Goal: Find specific page/section: Find specific page/section

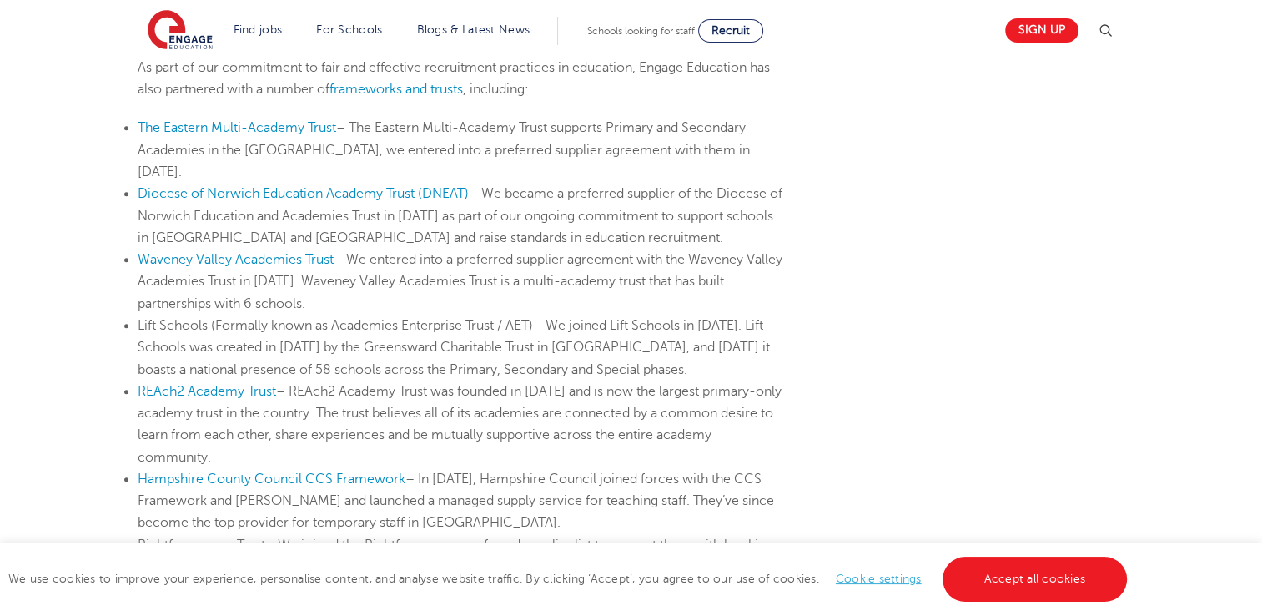
scroll to position [918, 0]
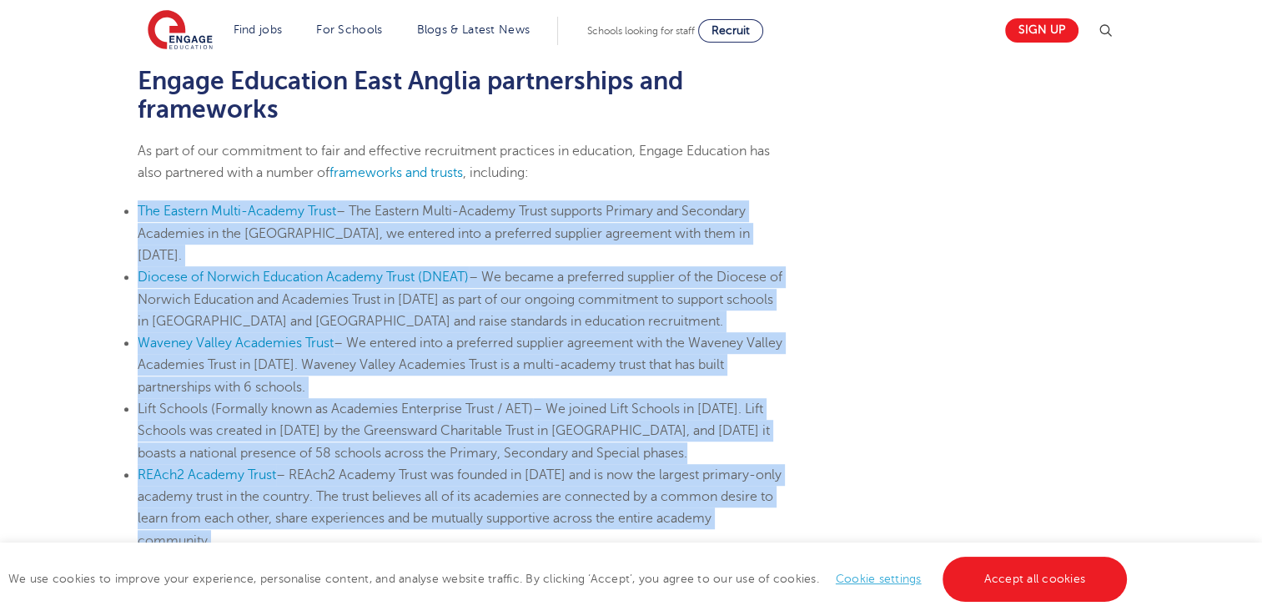
drag, startPoint x: 110, startPoint y: 134, endPoint x: 880, endPoint y: 449, distance: 831.9
click at [880, 449] on main "East Anglia Teaching Recruitment Agency in [GEOGRAPHIC_DATA], [GEOGRAPHIC_DATA]…" at bounding box center [631, 397] width 1262 height 2630
copy ul "Lor Ipsumdo Sitam-Consect Adipi – Eli Seddoei Tempo-Incidid Utlab etdolore Magn…"
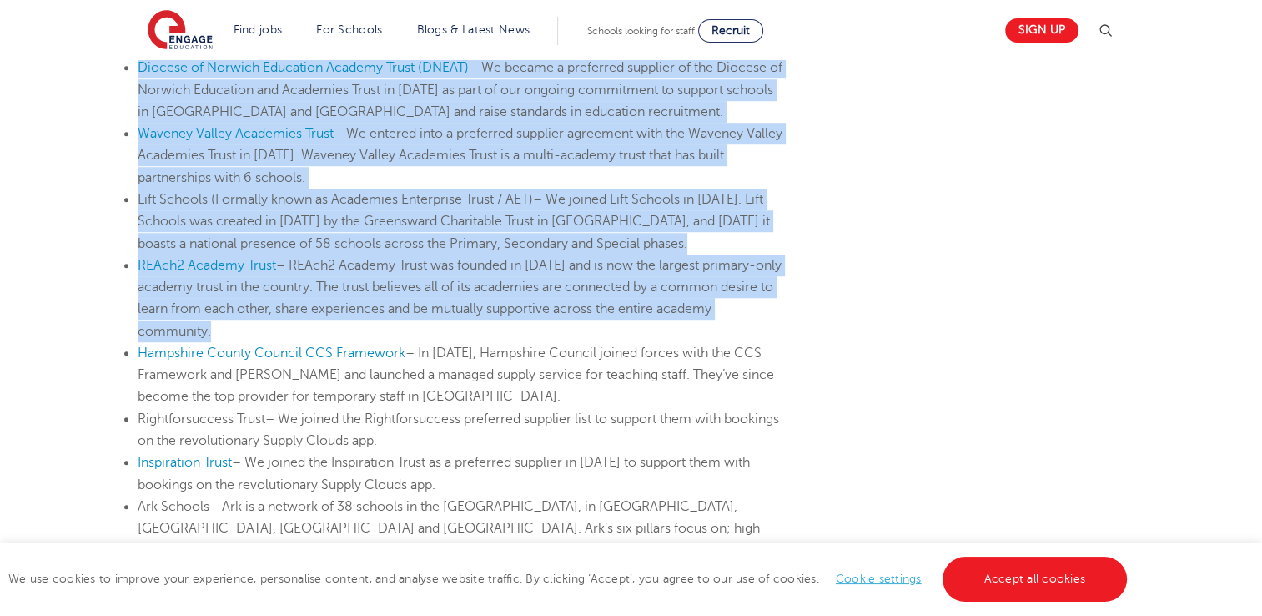
scroll to position [1168, 0]
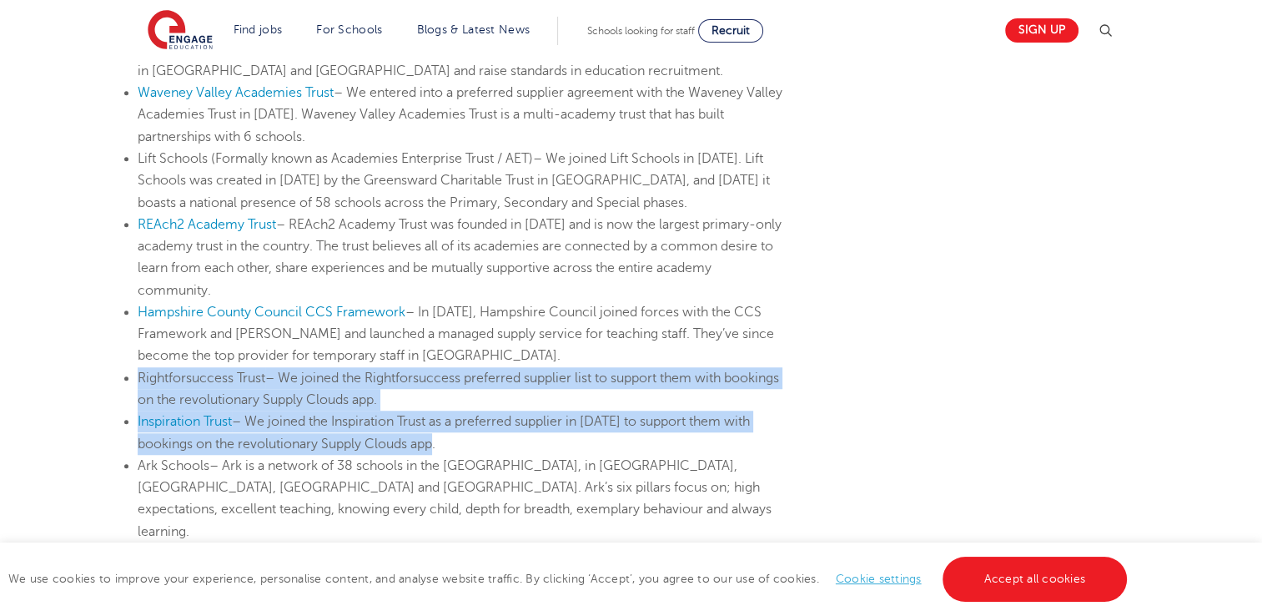
drag, startPoint x: 134, startPoint y: 282, endPoint x: 514, endPoint y: 344, distance: 384.6
click at [514, 344] on div "Teaching Recruitment Agency in [GEOGRAPHIC_DATA], [GEOGRAPHIC_DATA] Located in …" at bounding box center [462, 65] width 675 height 2093
copy ul "Rightforsuccess Trust – We joined the Rightforsuccess preferred supplier list t…"
